Goal: Task Accomplishment & Management: Manage account settings

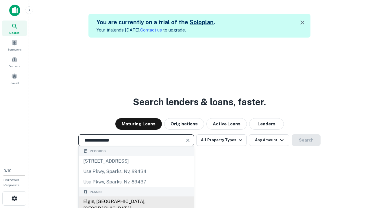
click at [136, 202] on div "Elgin, [GEOGRAPHIC_DATA], [GEOGRAPHIC_DATA]" at bounding box center [136, 205] width 115 height 17
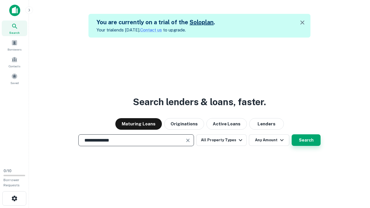
type input "**********"
click at [292, 134] on button "Search" at bounding box center [306, 140] width 29 height 12
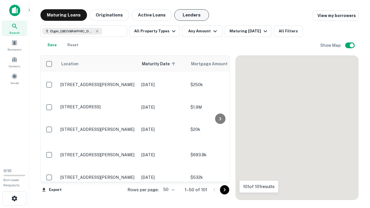
click at [192, 15] on button "Lenders" at bounding box center [191, 15] width 35 height 12
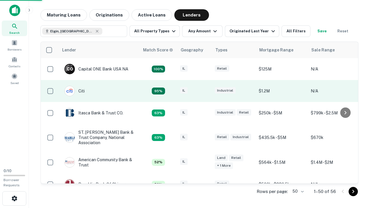
click at [205, 91] on div "IL" at bounding box center [194, 91] width 29 height 8
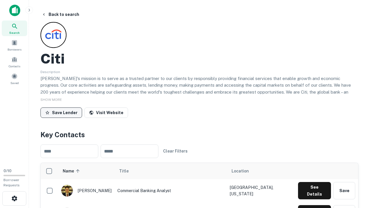
click at [61, 112] on button "Save Lender" at bounding box center [61, 113] width 42 height 10
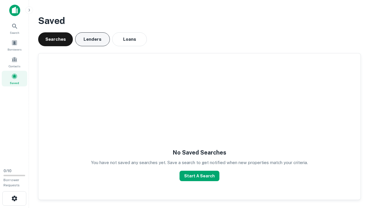
click at [93, 39] on button "Lenders" at bounding box center [92, 39] width 35 height 14
